Goal: Information Seeking & Learning: Learn about a topic

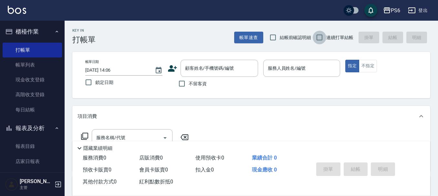
click at [318, 38] on input "連續打單結帳" at bounding box center [320, 38] width 14 height 14
checkbox input "true"
drag, startPoint x: 178, startPoint y: 85, endPoint x: 242, endPoint y: 69, distance: 66.2
click at [189, 83] on label "不留客資" at bounding box center [191, 84] width 32 height 14
click at [189, 83] on input "不留客資" at bounding box center [182, 84] width 14 height 14
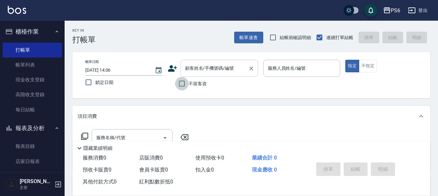
checkbox input "true"
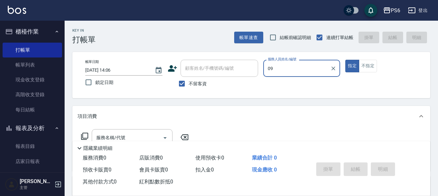
type input "[PERSON_NAME]-09"
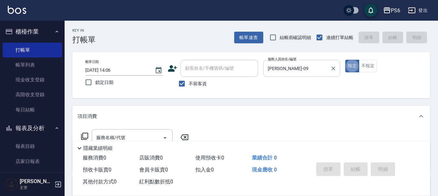
type button "true"
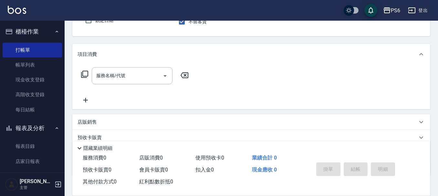
scroll to position [65, 0]
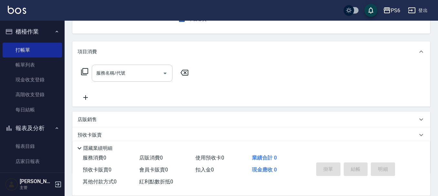
click at [140, 76] on input "服務名稱/代號" at bounding box center [127, 73] width 65 height 11
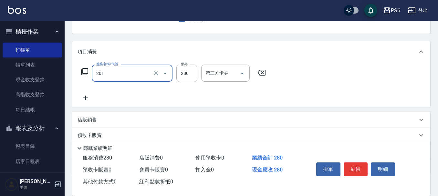
type input "一般洗髮(201)"
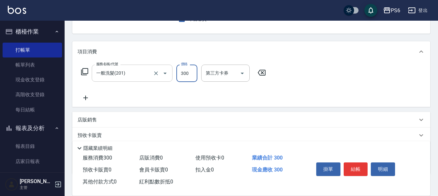
type input "300"
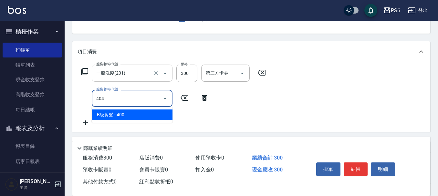
type input "B級剪髮(404)"
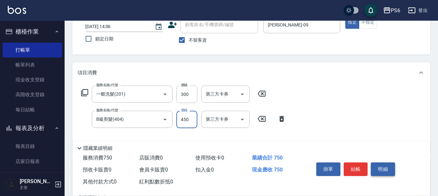
scroll to position [32, 0]
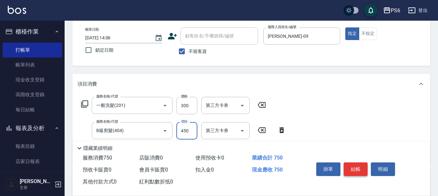
type input "450"
click at [360, 166] on button "結帳" at bounding box center [356, 170] width 24 height 14
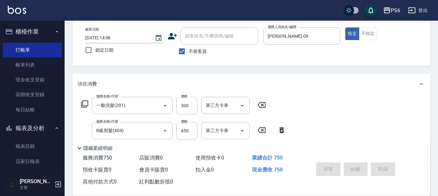
type input "[DATE] 17:47"
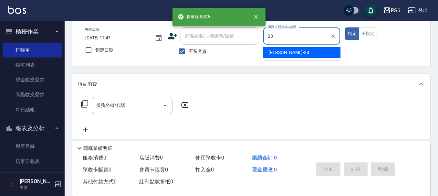
type input "[PERSON_NAME]-28"
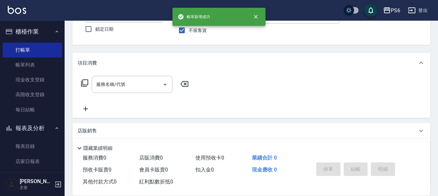
scroll to position [65, 0]
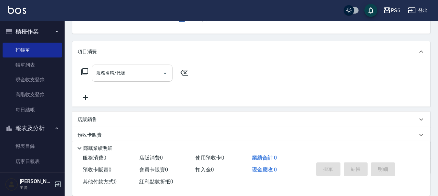
click at [103, 67] on div "服務名稱/代號" at bounding box center [132, 73] width 81 height 17
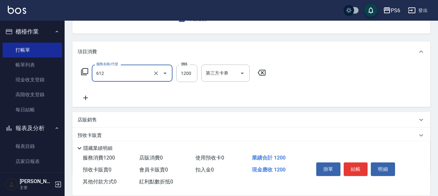
type input "二劑式護髮(M)(612)"
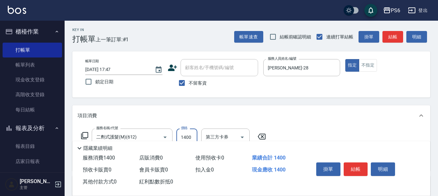
scroll to position [0, 0]
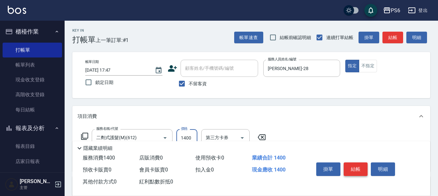
type input "1400"
click at [361, 168] on button "結帳" at bounding box center [356, 170] width 24 height 14
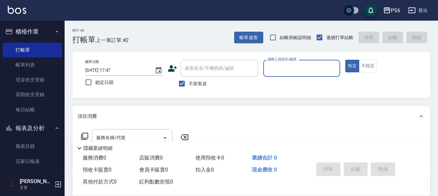
drag, startPoint x: 182, startPoint y: 84, endPoint x: 189, endPoint y: 77, distance: 10.3
click at [183, 83] on input "不留客資" at bounding box center [182, 84] width 14 height 14
checkbox input "false"
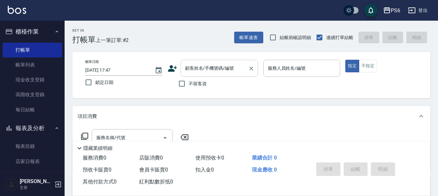
click at [198, 70] on input "顧客姓名/手機號碼/編號" at bounding box center [215, 68] width 62 height 11
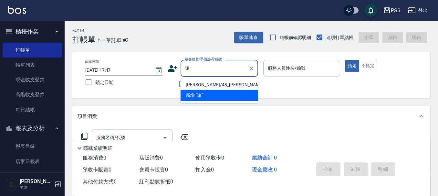
click at [226, 81] on li "[PERSON_NAME]/48_[PERSON_NAME]/48" at bounding box center [220, 85] width 78 height 11
type input "[PERSON_NAME]/48_[PERSON_NAME]/48"
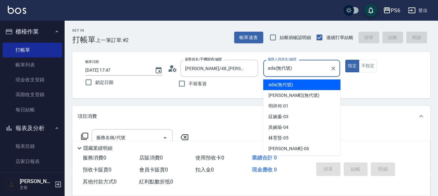
drag, startPoint x: 297, startPoint y: 66, endPoint x: 270, endPoint y: 72, distance: 27.4
click at [265, 73] on div "ada(無代號) 服務人員姓名/編號" at bounding box center [302, 68] width 77 height 17
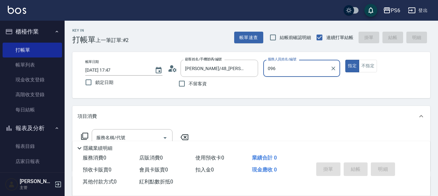
click at [346, 60] on button "指定" at bounding box center [353, 66] width 14 height 13
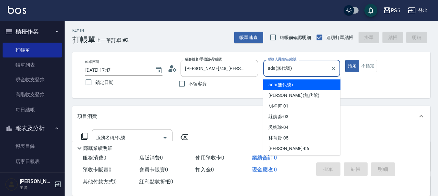
drag, startPoint x: 293, startPoint y: 70, endPoint x: 267, endPoint y: 74, distance: 26.2
click at [267, 74] on input "ada(無代號)" at bounding box center [297, 68] width 62 height 11
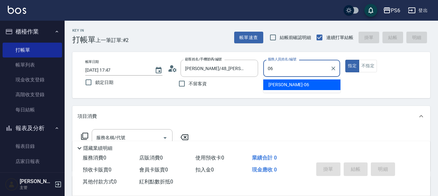
type input "[PERSON_NAME]-06"
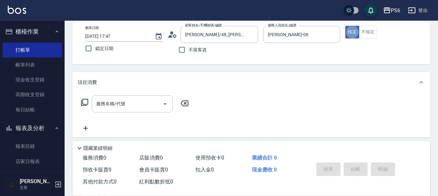
scroll to position [65, 0]
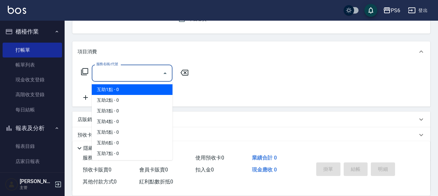
click at [146, 73] on input "服務名稱/代號" at bounding box center [127, 73] width 65 height 11
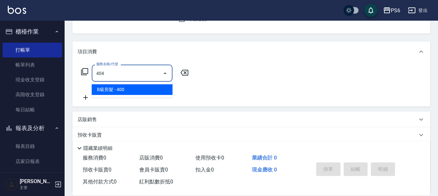
type input "B級剪髮(404)"
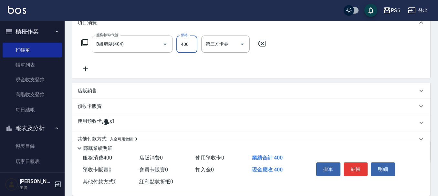
scroll to position [122, 0]
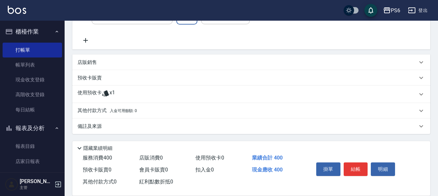
click at [105, 98] on p at bounding box center [106, 95] width 8 height 10
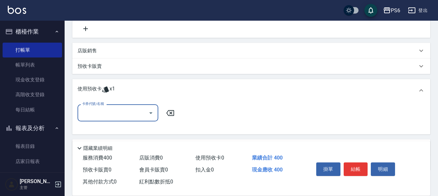
scroll to position [0, 0]
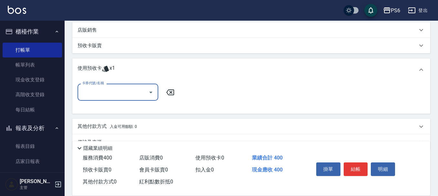
click at [104, 102] on div "卡券代號/名稱 卡券代號/名稱" at bounding box center [252, 96] width 348 height 25
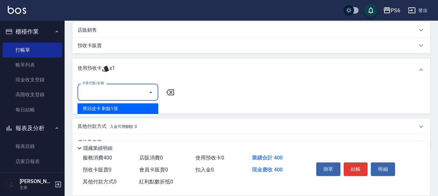
click at [117, 97] on input "卡券代號/名稱" at bounding box center [113, 92] width 65 height 11
drag, startPoint x: 125, startPoint y: 108, endPoint x: 167, endPoint y: 123, distance: 45.0
click at [126, 108] on div "舊頭皮卡 剩餘1張" at bounding box center [118, 108] width 81 height 11
type input "舊頭皮卡"
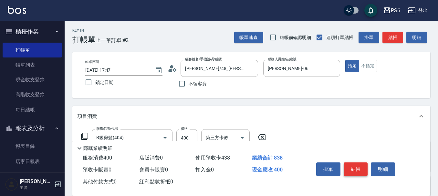
click at [359, 166] on button "結帳" at bounding box center [356, 170] width 24 height 14
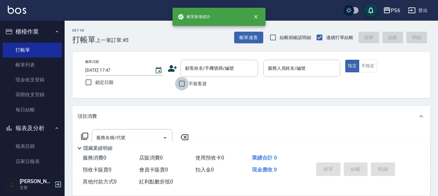
drag, startPoint x: 182, startPoint y: 83, endPoint x: 299, endPoint y: 60, distance: 118.7
click at [188, 82] on input "不留客資" at bounding box center [182, 84] width 14 height 14
checkbox input "true"
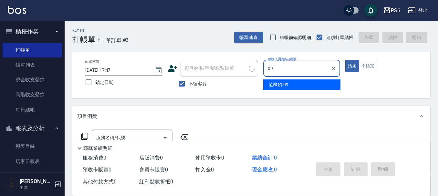
type input "[PERSON_NAME]-09"
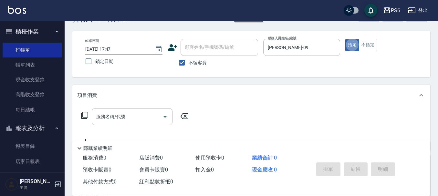
scroll to position [32, 0]
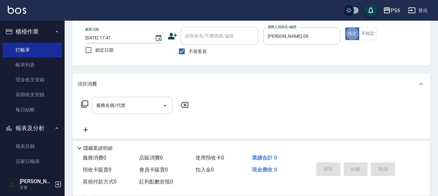
click at [112, 106] on input "服務名稱/代號" at bounding box center [127, 105] width 65 height 11
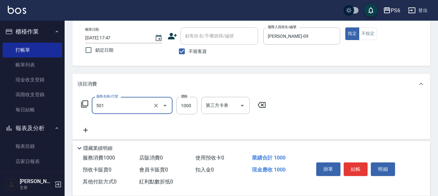
type input "局部染髮(501)"
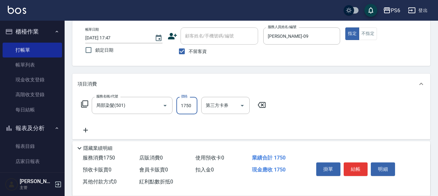
type input "1750"
click at [86, 133] on icon at bounding box center [85, 130] width 5 height 5
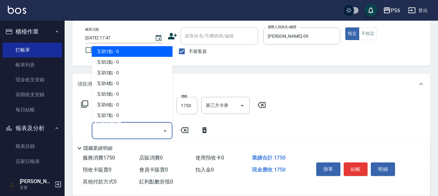
click at [116, 129] on input "服務名稱/代號" at bounding box center [127, 130] width 65 height 11
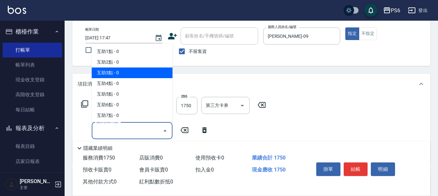
click at [124, 73] on span "互助3點 - 0" at bounding box center [132, 73] width 81 height 11
type input "互助3點(3)"
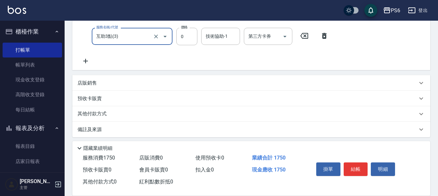
scroll to position [130, 0]
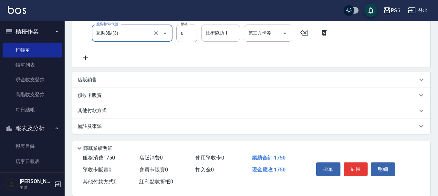
click at [217, 34] on input "技術協助-1" at bounding box center [220, 32] width 33 height 11
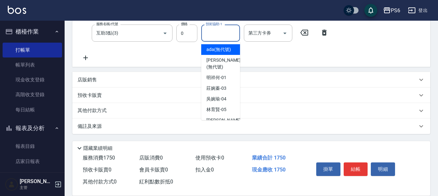
type input "6"
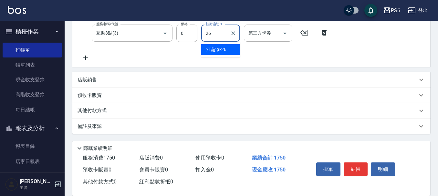
type input "[PERSON_NAME]-26"
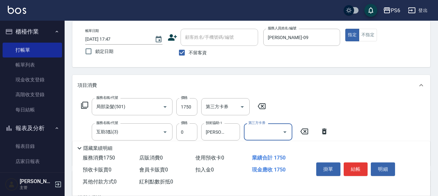
scroll to position [0, 0]
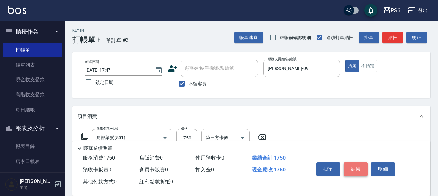
click at [356, 166] on button "結帳" at bounding box center [356, 170] width 24 height 14
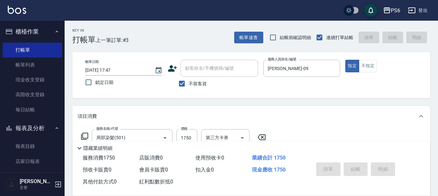
type input "[DATE] 17:48"
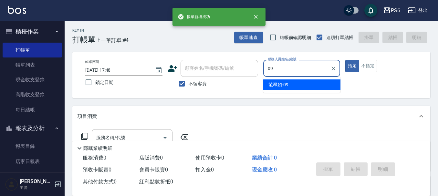
type input "[PERSON_NAME]-09"
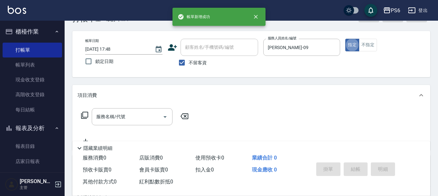
scroll to position [32, 0]
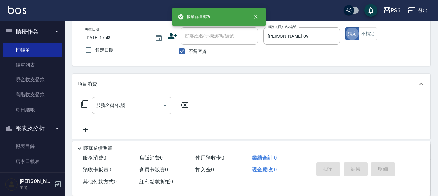
click at [131, 101] on input "服務名稱/代號" at bounding box center [127, 105] width 65 height 11
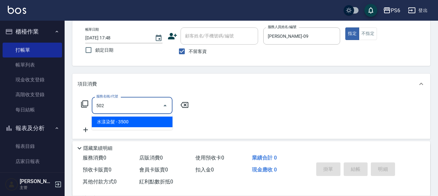
type input "水漾染髮(502)"
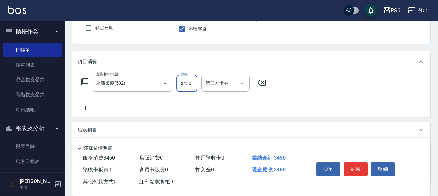
scroll to position [65, 0]
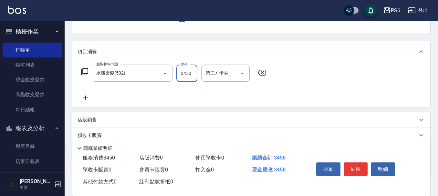
type input "3450"
click at [83, 97] on icon at bounding box center [86, 98] width 16 height 8
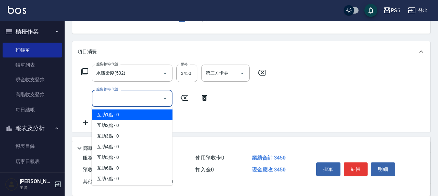
drag, startPoint x: 117, startPoint y: 96, endPoint x: 120, endPoint y: 112, distance: 16.4
click at [117, 98] on input "服務名稱/代號" at bounding box center [127, 98] width 65 height 11
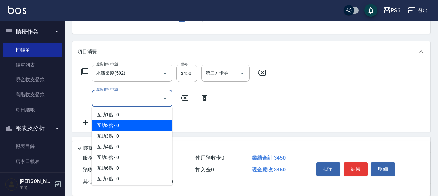
drag, startPoint x: 120, startPoint y: 124, endPoint x: 172, endPoint y: 109, distance: 54.1
click at [120, 124] on span "互助2點 - 0" at bounding box center [132, 125] width 81 height 11
type input "互助2點(2)"
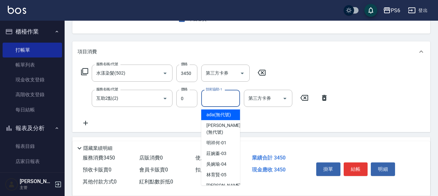
drag, startPoint x: 222, startPoint y: 94, endPoint x: 216, endPoint y: 87, distance: 9.2
click at [222, 94] on div "技術協助-1 技術協助-1" at bounding box center [220, 98] width 39 height 17
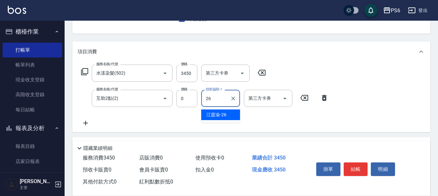
type input "[PERSON_NAME]-26"
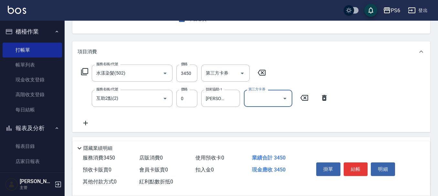
scroll to position [0, 0]
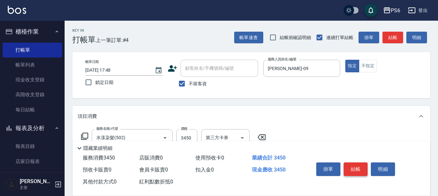
click at [363, 164] on button "結帳" at bounding box center [356, 170] width 24 height 14
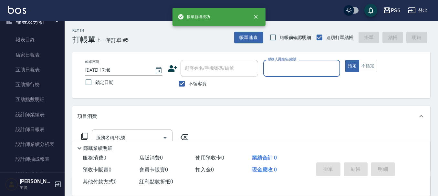
scroll to position [162, 0]
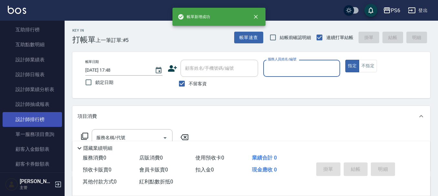
click at [46, 120] on link "設計師排行榜" at bounding box center [32, 119] width 59 height 15
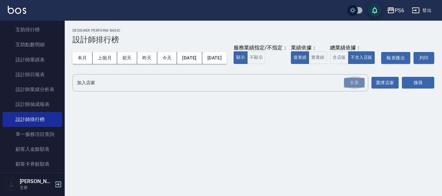
drag, startPoint x: 355, startPoint y: 96, endPoint x: 400, endPoint y: 95, distance: 44.9
click at [358, 88] on div "全選" at bounding box center [354, 83] width 21 height 10
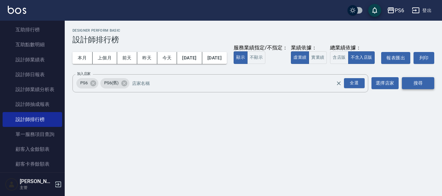
drag, startPoint x: 430, startPoint y: 95, endPoint x: 423, endPoint y: 95, distance: 7.1
click at [430, 89] on button "搜尋" at bounding box center [418, 83] width 32 height 12
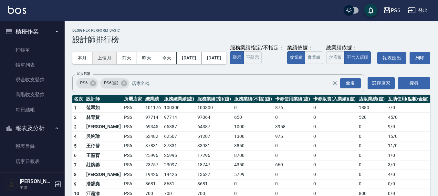
click at [104, 58] on button "上個月" at bounding box center [104, 58] width 25 height 12
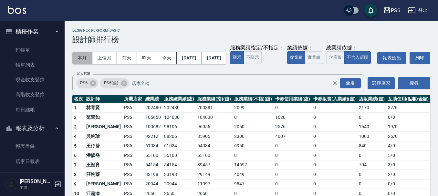
click at [84, 59] on button "本月" at bounding box center [82, 58] width 20 height 12
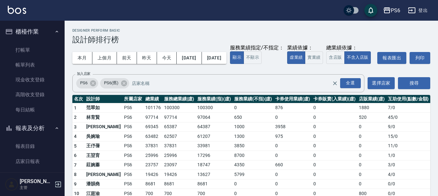
click at [295, 32] on h2 "Designer Perform Basic" at bounding box center [251, 30] width 358 height 4
click at [205, 26] on div "PS6 [DATE] - [DATE] 設計師排行榜 列印時間： [DATE][PHONE_NUMBER]:48 Designer Perform Basic…" at bounding box center [252, 118] width 374 height 194
click at [24, 48] on link "打帳單" at bounding box center [32, 50] width 59 height 15
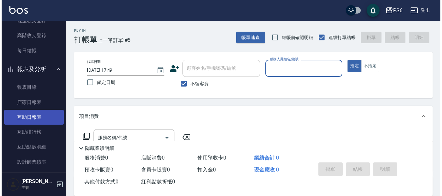
scroll to position [97, 0]
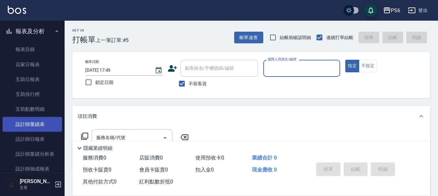
click at [37, 124] on link "設計師業績表" at bounding box center [32, 124] width 59 height 15
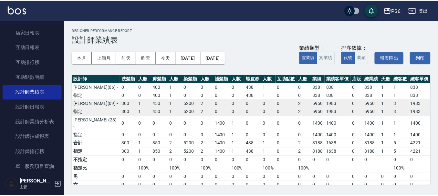
scroll to position [129, 0]
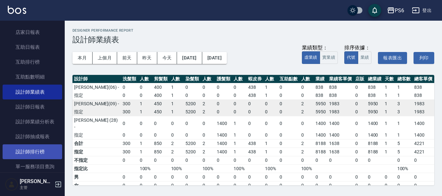
click at [37, 146] on link "設計師排行榜" at bounding box center [32, 152] width 59 height 15
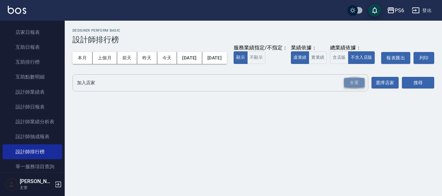
click at [353, 88] on div "全選" at bounding box center [354, 83] width 21 height 10
click at [366, 92] on div "PS6 PS6(舊) 全選 加入店家" at bounding box center [220, 83] width 296 height 18
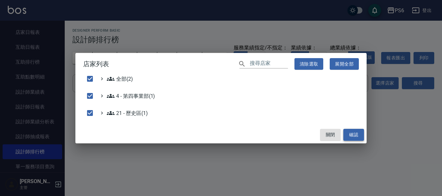
click at [351, 133] on button "確認" at bounding box center [353, 135] width 21 height 12
checkbox input "false"
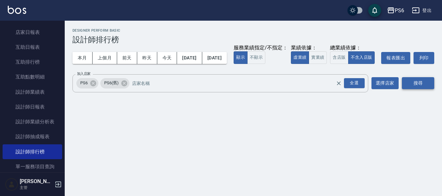
click at [422, 89] on button "搜尋" at bounding box center [418, 83] width 32 height 12
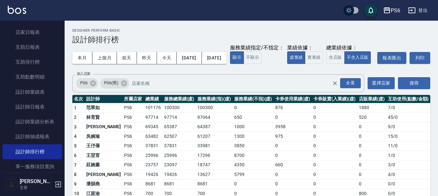
click at [283, 54] on div "本月 上個月 [DATE] [DATE] [DATE] [DATE] [DATE] 服務業績指定/不指定： 顯示 不顯示 業績依據： 虛業績 實業績 總業績依…" at bounding box center [251, 57] width 358 height 27
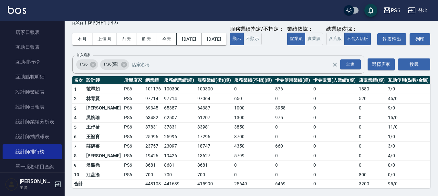
scroll to position [31, 0]
drag, startPoint x: 127, startPoint y: 153, endPoint x: 144, endPoint y: 152, distance: 16.5
click at [144, 152] on td "19426" at bounding box center [153, 156] width 19 height 10
click at [309, 38] on div "本月 上個月 [DATE] [DATE] [DATE] [DATE] [DATE] 服務業績指定/不指定： 顯示 不顯示 業績依據： 虛業績 實業績 總業績依…" at bounding box center [251, 39] width 358 height 27
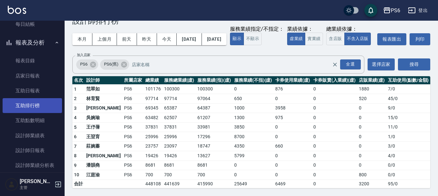
scroll to position [97, 0]
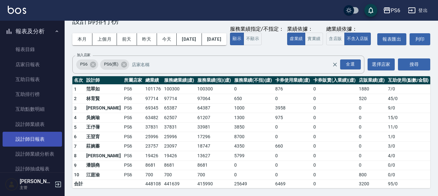
click at [42, 135] on link "設計師日報表" at bounding box center [32, 139] width 59 height 15
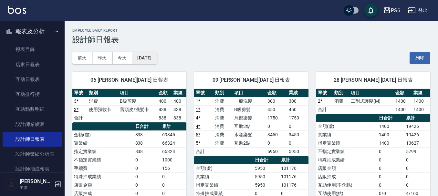
click at [152, 60] on button "[DATE]" at bounding box center [144, 58] width 25 height 12
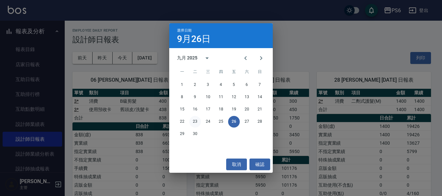
click at [195, 122] on button "23" at bounding box center [195, 122] width 12 height 12
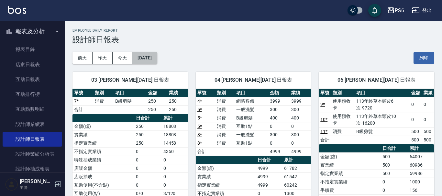
click at [147, 62] on button "[DATE]" at bounding box center [144, 58] width 25 height 12
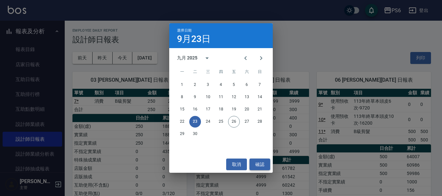
click at [259, 162] on button "確認" at bounding box center [259, 165] width 21 height 12
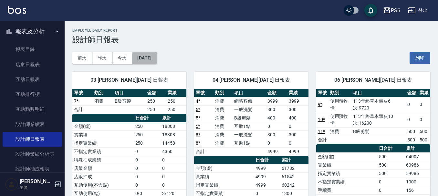
click at [148, 60] on button "[DATE]" at bounding box center [144, 58] width 25 height 12
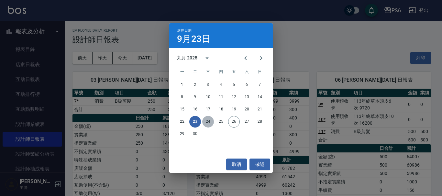
drag, startPoint x: 211, startPoint y: 122, endPoint x: 237, endPoint y: 139, distance: 31.3
click at [213, 124] on div "22 23 24 25 26 27 28" at bounding box center [220, 122] width 103 height 12
click at [205, 123] on button "24" at bounding box center [208, 122] width 12 height 12
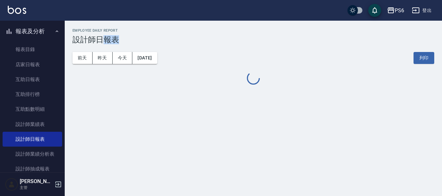
click at [205, 123] on div "PS6 [DATE] 設計師日報表 列印時間： [DATE][PHONE_NUMBER]:27 Employee Daily Report 設計師日報表 [D…" at bounding box center [221, 98] width 442 height 196
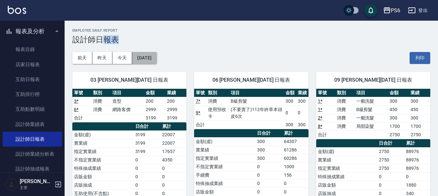
click at [153, 59] on button "[DATE]" at bounding box center [144, 58] width 25 height 12
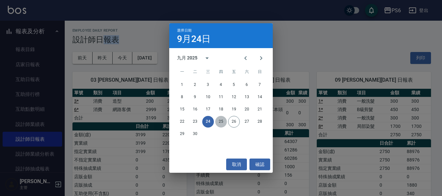
click at [221, 124] on button "25" at bounding box center [221, 122] width 12 height 12
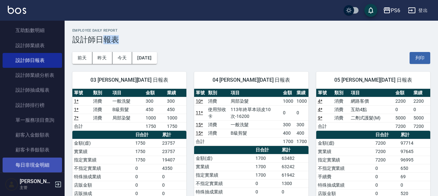
scroll to position [194, 0]
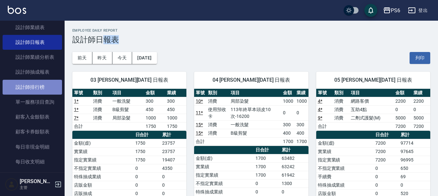
click at [35, 88] on link "設計師排行榜" at bounding box center [32, 87] width 59 height 15
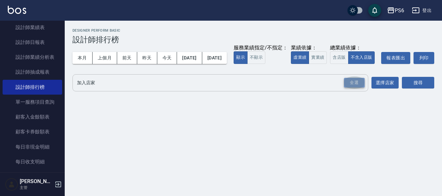
click at [350, 88] on div "全選" at bounding box center [354, 83] width 21 height 10
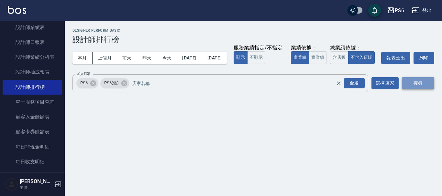
click at [409, 89] on button "搜尋" at bounding box center [418, 83] width 32 height 12
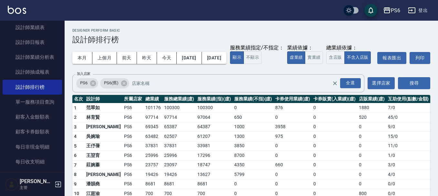
scroll to position [31, 0]
